Goal: Information Seeking & Learning: Learn about a topic

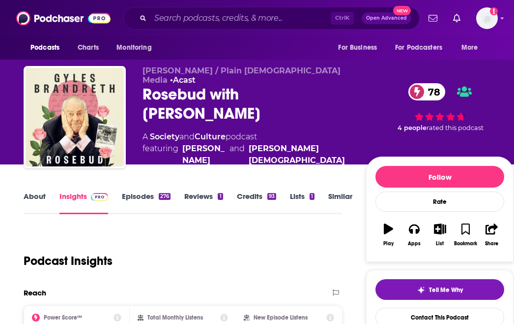
click at [359, 100] on div "Gyles Brandreth / Plain Jaine Media • Acast Rosebud with Gyles Brandreth 78 A S…" at bounding box center [328, 121] width 371 height 110
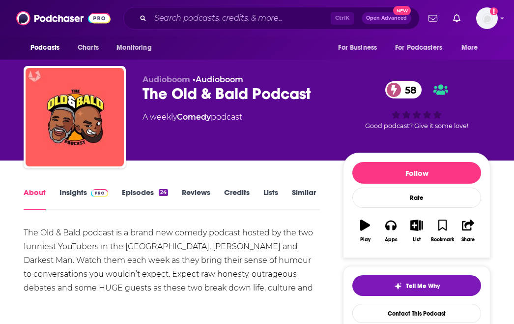
click at [495, 77] on div "Audioboom • Audioboom The Old & Bald Podcast 58 A weekly Comedy podcast 58 Good…" at bounding box center [257, 107] width 482 height 106
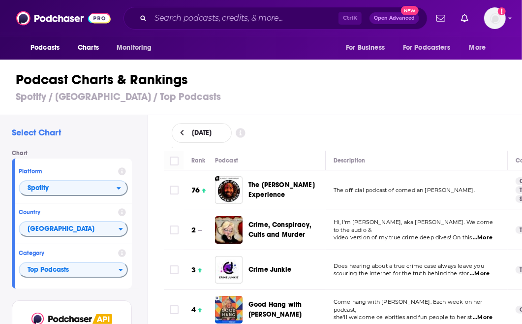
scroll to position [1819, 0]
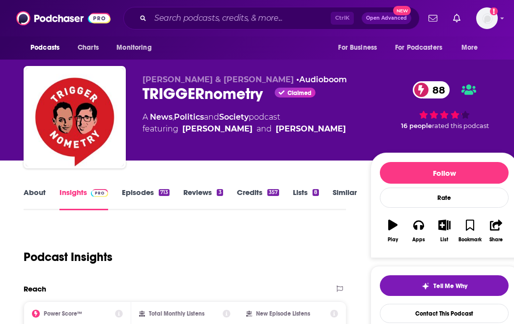
click at [380, 74] on div "Konstantin Kisin & Francis Foster • Audioboom TRIGGERnometry Claimed 88 A News …" at bounding box center [271, 119] width 495 height 106
